Goal: Transaction & Acquisition: Purchase product/service

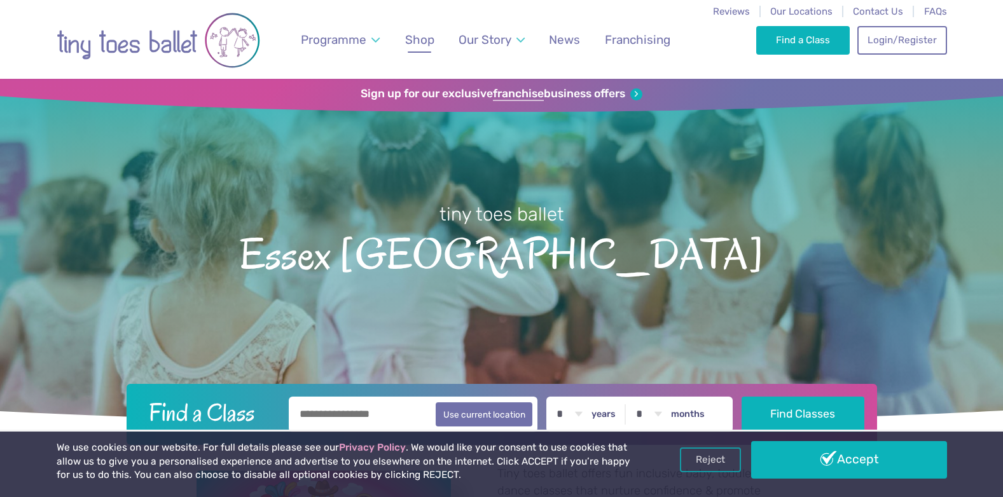
click at [409, 43] on span "Shop" at bounding box center [419, 39] width 29 height 15
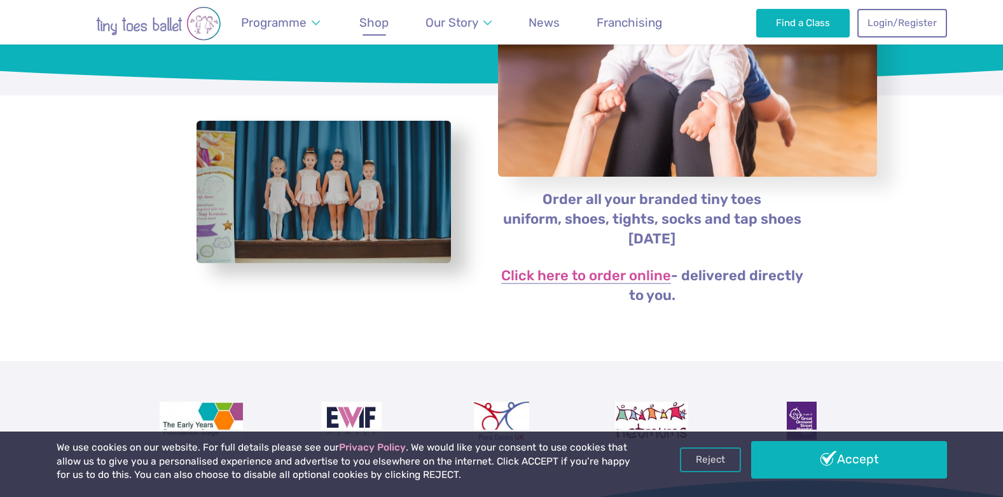
scroll to position [318, 0]
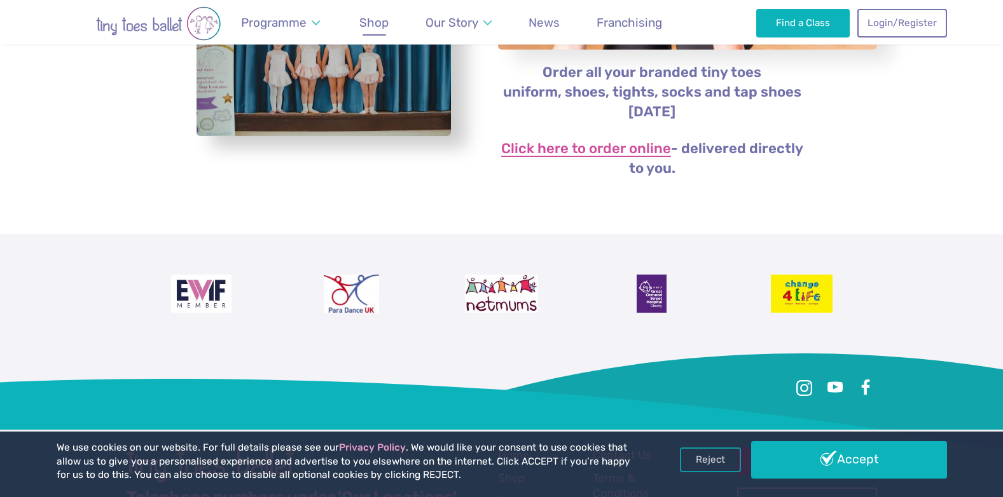
click at [578, 143] on link "Click here to order online" at bounding box center [586, 149] width 170 height 15
